Goal: Task Accomplishment & Management: Use online tool/utility

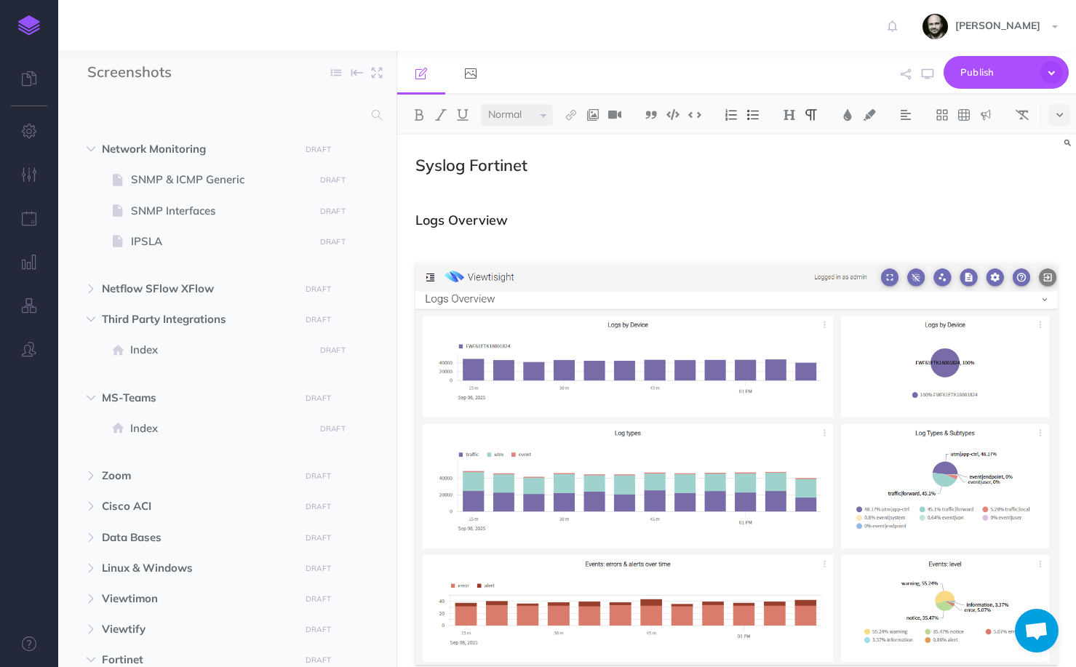
select select "null"
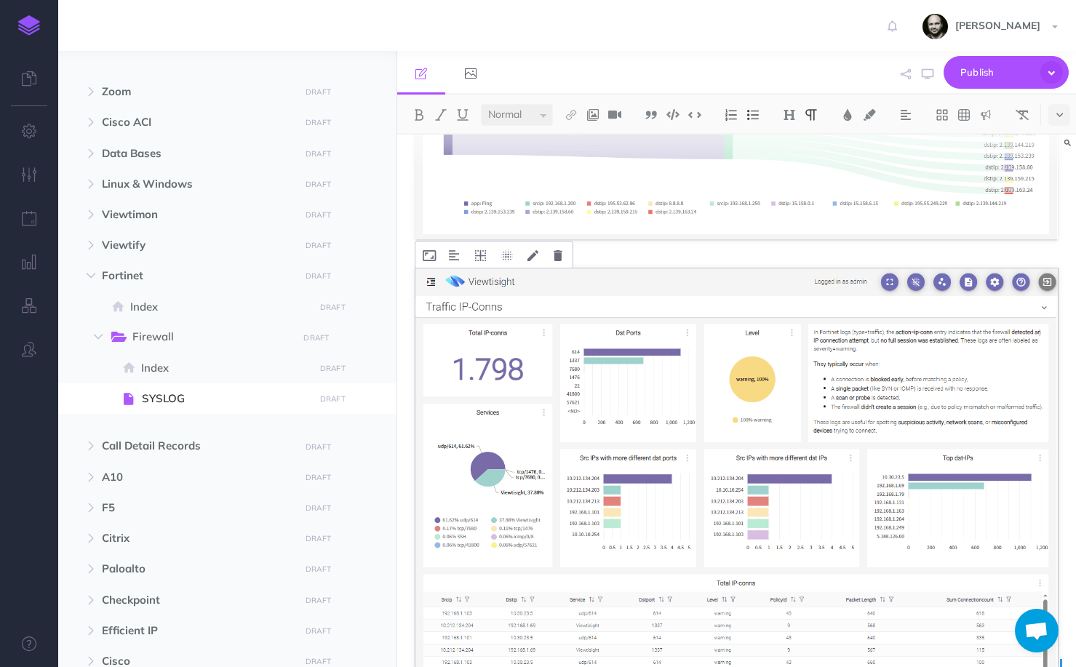
scroll to position [3415, 0]
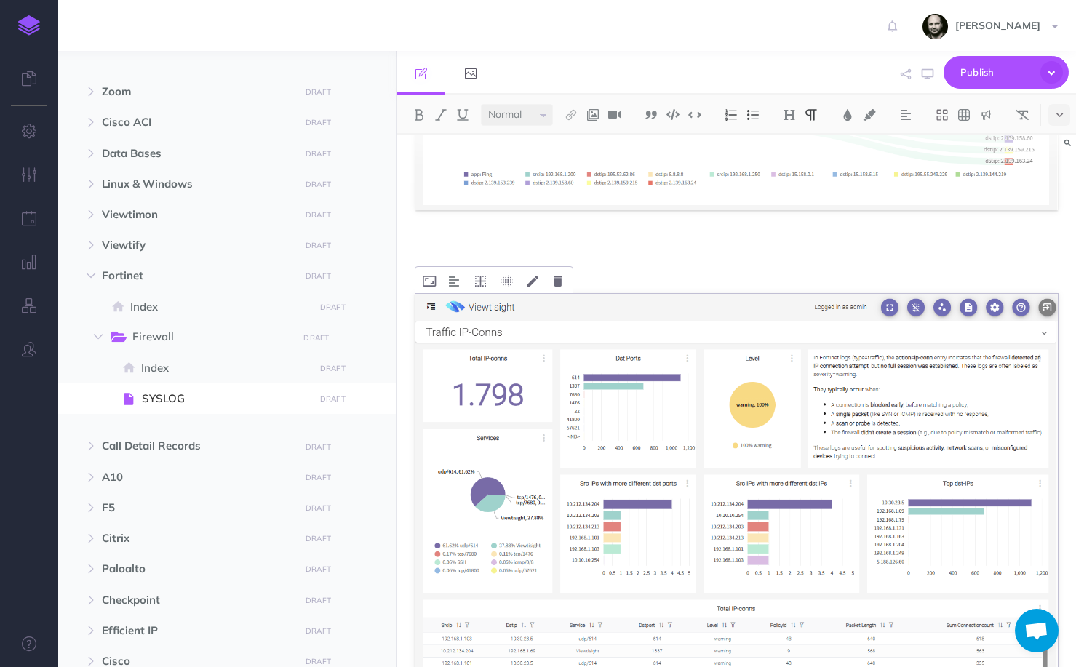
scroll to position [3566, 0]
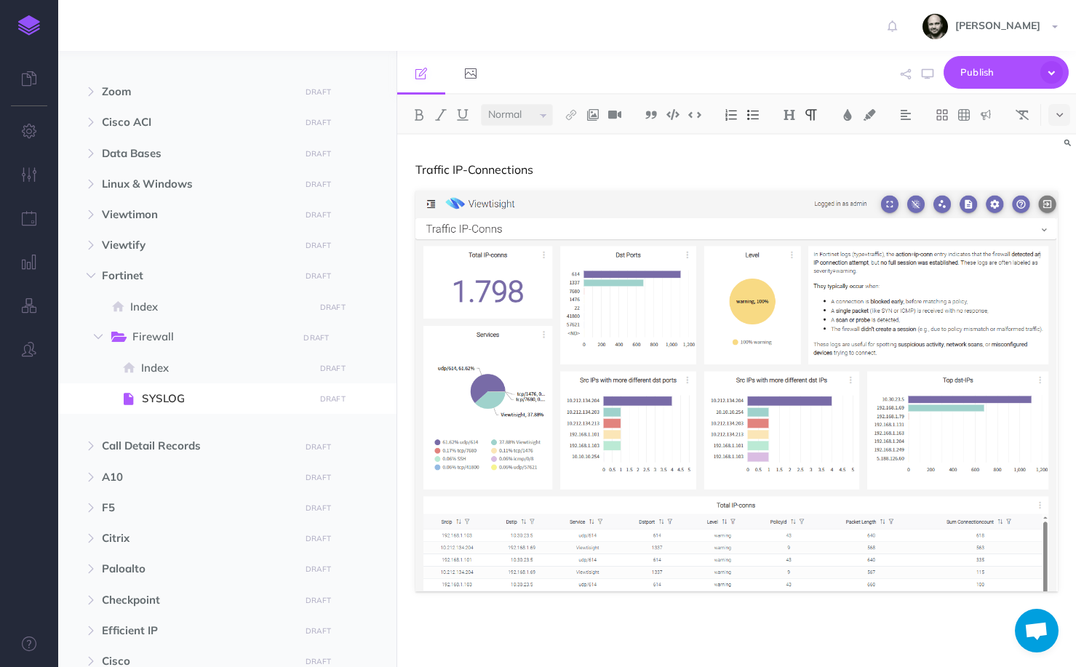
click at [543, 632] on p at bounding box center [736, 628] width 642 height 17
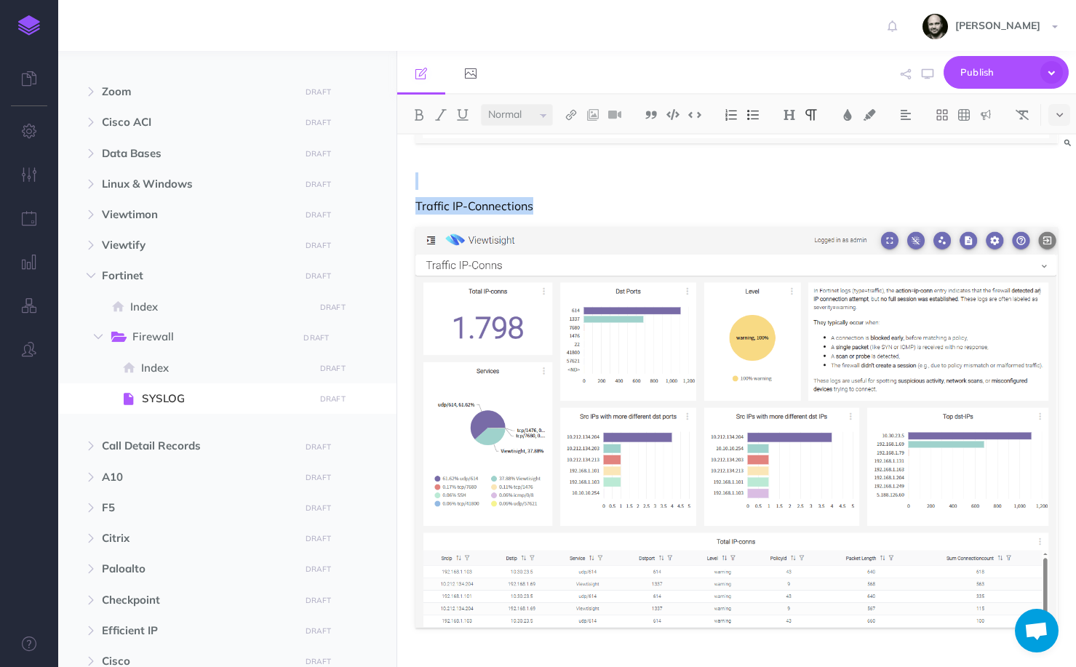
scroll to position [3522, 0]
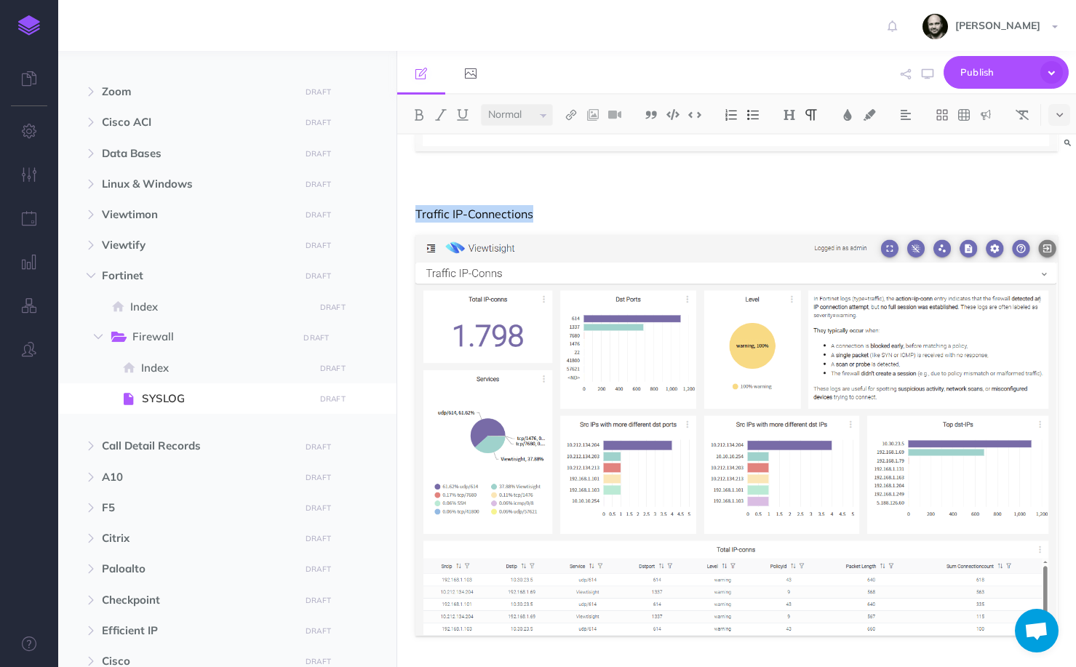
drag, startPoint x: 544, startPoint y: 146, endPoint x: 415, endPoint y: 208, distance: 143.5
click at [796, 115] on img at bounding box center [789, 115] width 13 height 12
click at [791, 177] on button "H3" at bounding box center [789, 184] width 22 height 22
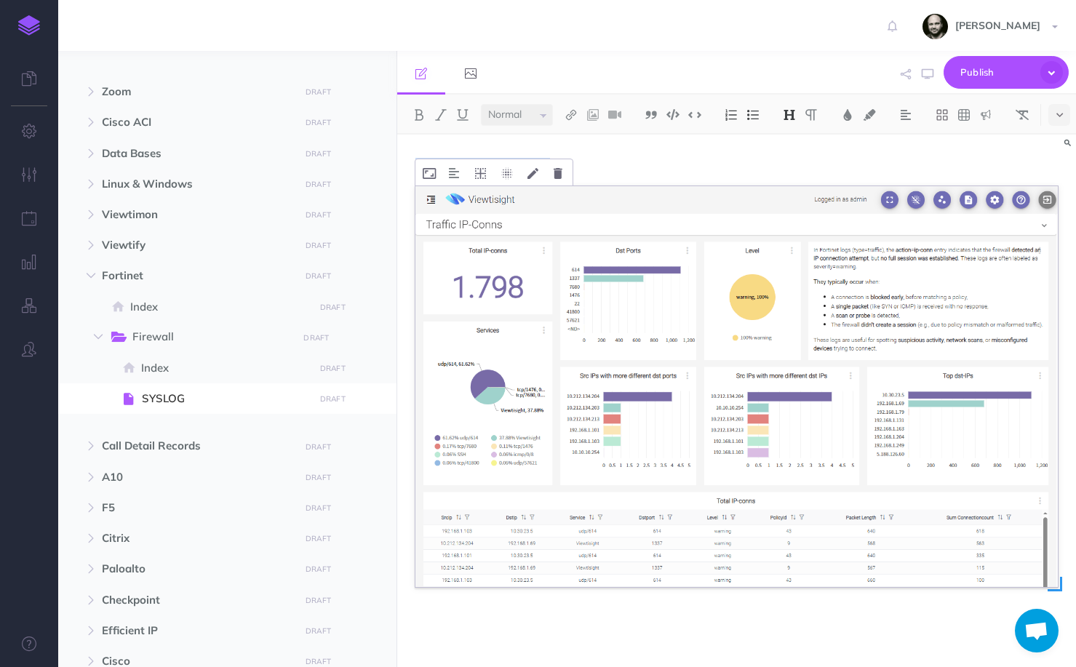
scroll to position [3592, 0]
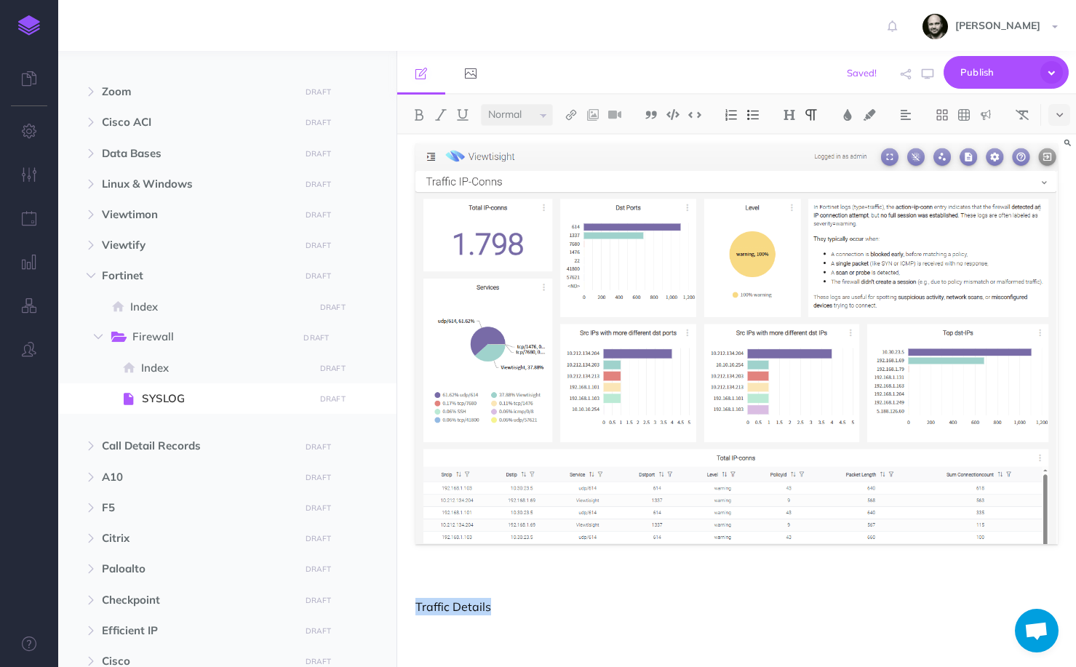
drag, startPoint x: 522, startPoint y: 600, endPoint x: 400, endPoint y: 607, distance: 122.4
click at [800, 111] on button at bounding box center [789, 115] width 22 height 22
click at [791, 181] on button "H3" at bounding box center [789, 184] width 22 height 22
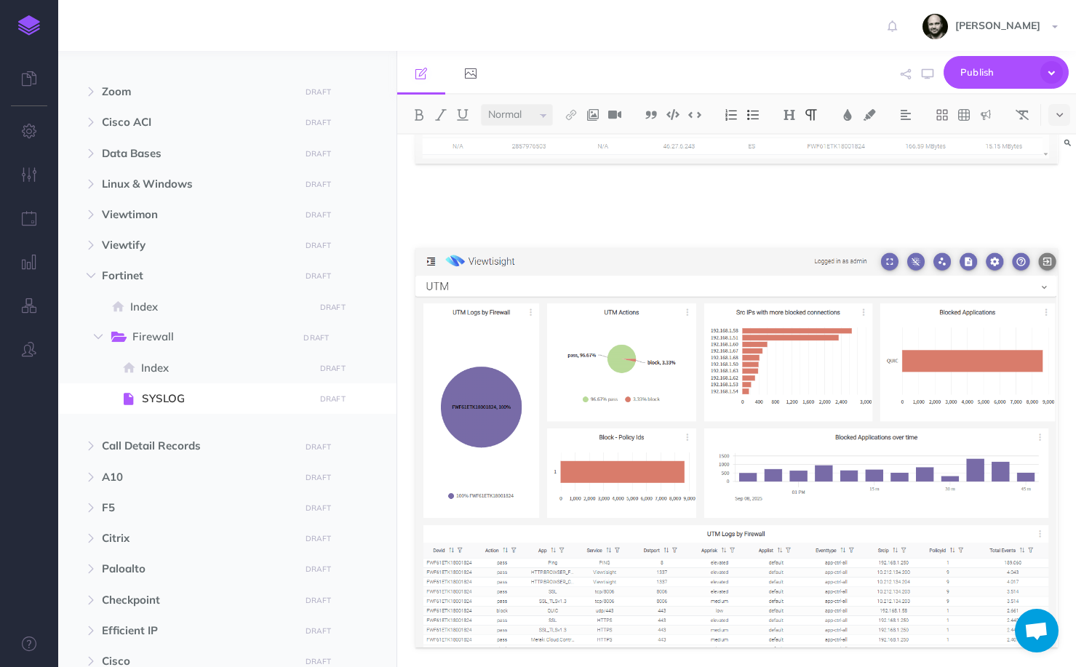
scroll to position [1965, 0]
